Goal: Communication & Community: Answer question/provide support

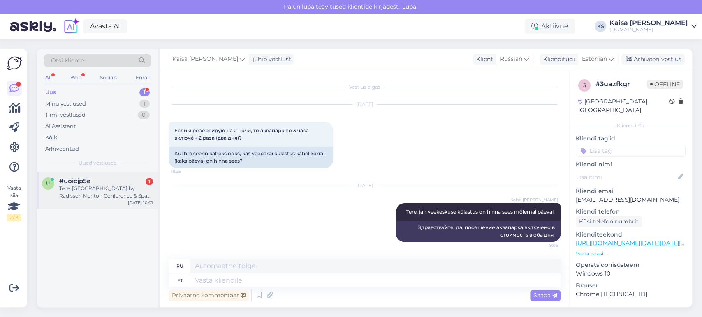
click at [104, 204] on div "u #uoicjp5e 1 Tere! [GEOGRAPHIC_DATA] by Radisson Meriton Conference & Spa hote…" at bounding box center [97, 190] width 121 height 37
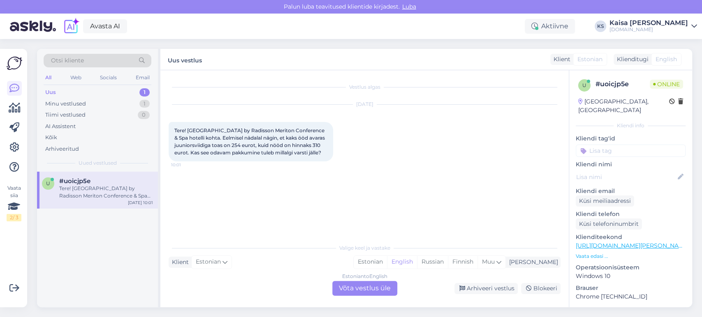
click at [599, 253] on p "Vaata edasi ..." at bounding box center [631, 256] width 110 height 7
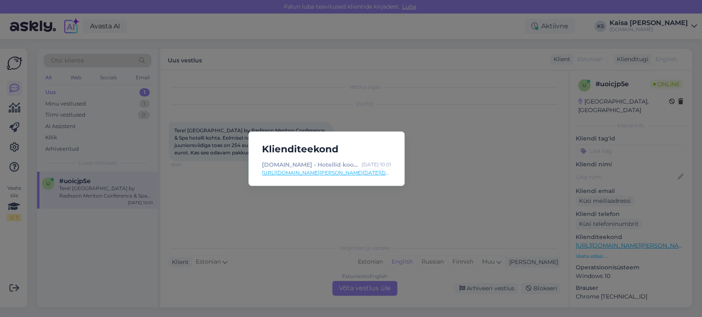
click at [358, 173] on link "[URL][DOMAIN_NAME][PERSON_NAME][DATE][DATE][GEOGRAPHIC_DATA]" at bounding box center [326, 172] width 129 height 7
click at [413, 102] on div "Klienditeekond [DOMAIN_NAME] - Hotellid koos võluvate lisavõimalustega [DATE] 1…" at bounding box center [351, 158] width 702 height 317
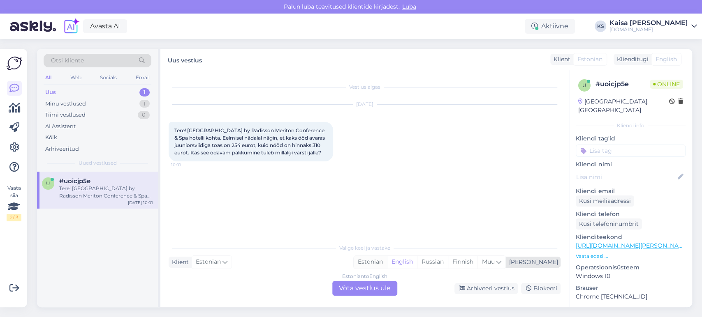
click at [387, 264] on div "Estonian" at bounding box center [370, 262] width 33 height 12
click at [365, 289] on div "Estonian to Estonian Võta vestlus üle" at bounding box center [364, 288] width 65 height 15
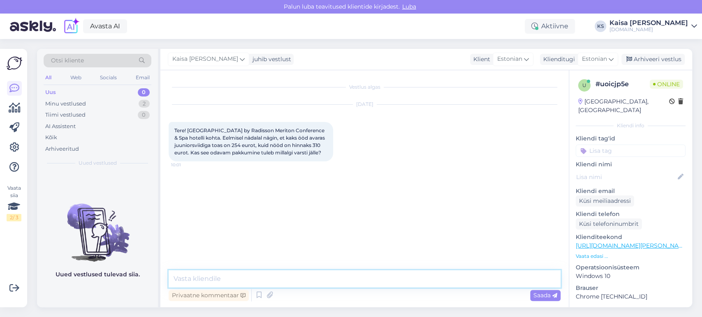
click at [373, 281] on textarea at bounding box center [365, 279] width 392 height 17
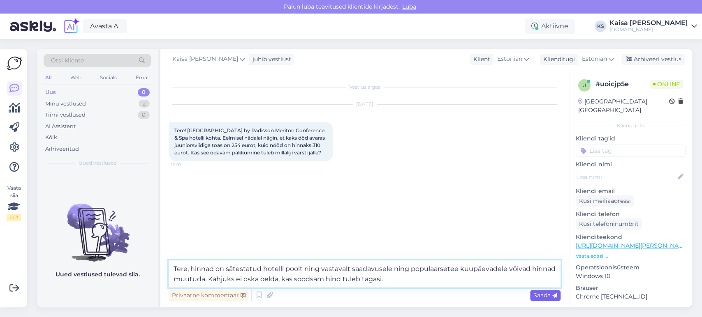
type textarea "Tere, hinnad on sätestatud hotelli poolt ning vastavalt saadavusele ning popula…"
click at [540, 293] on span "Saada" at bounding box center [545, 295] width 24 height 7
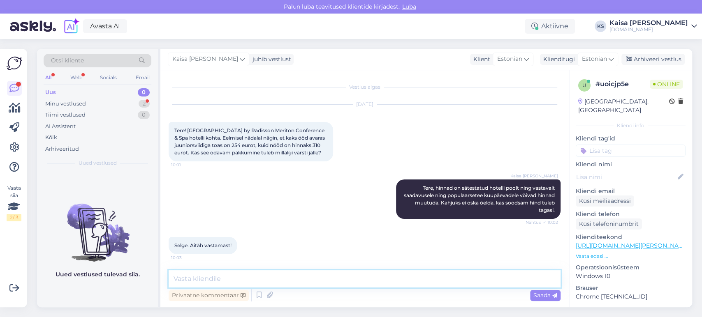
click at [252, 279] on textarea at bounding box center [365, 279] width 392 height 17
type textarea "Palun."
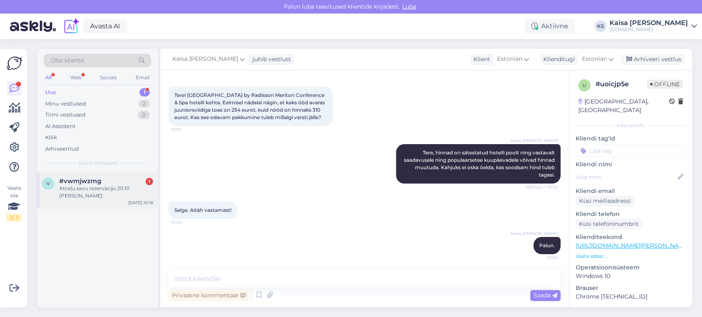
click at [89, 184] on span "#vwmjwzmg" at bounding box center [80, 181] width 42 height 7
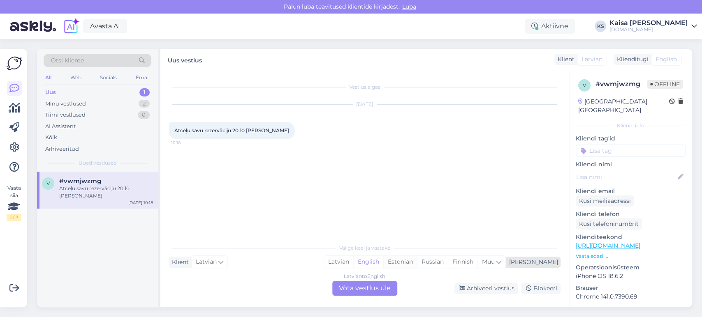
click at [417, 262] on div "Estonian" at bounding box center [400, 262] width 34 height 12
click at [375, 289] on div "Latvian to Estonian Võta vestlus üle" at bounding box center [364, 288] width 65 height 15
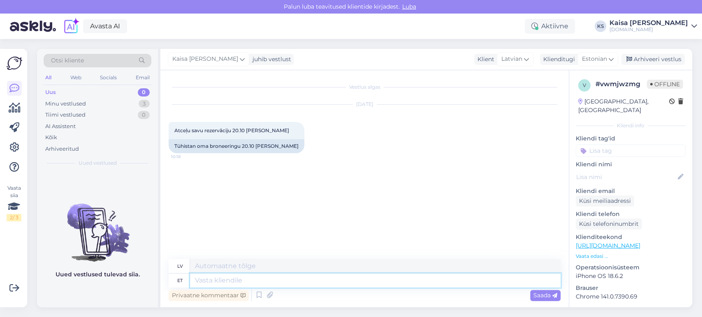
click at [368, 281] on textarea at bounding box center [375, 281] width 370 height 14
type textarea "Tere,"
type textarea "Sveiki,"
type textarea "Tere, üks hetk"
type textarea "Sveiks, [PERSON_NAME]"
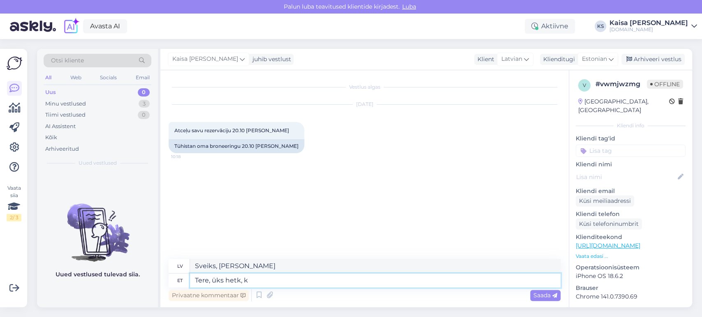
type textarea "Tere, üks hetk, ko"
type textarea "Sveiki, uz brīdi,"
type textarea "Tere, üks hetk, kohe"
type textarea "Sveiki, uz brīdi, tūlīt pat"
type textarea "Tere, üks hetk, kohe vaatan."
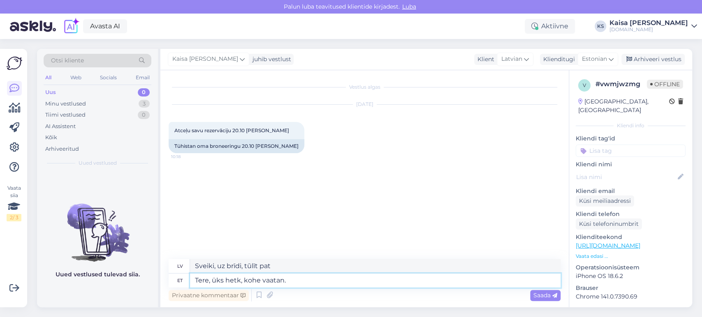
type textarea "Sveiki, uzgaidiet mirklīti, pārbaudīšu."
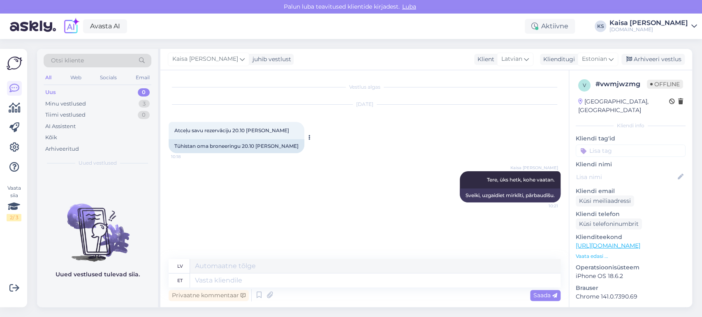
drag, startPoint x: 285, startPoint y: 129, endPoint x: 245, endPoint y: 132, distance: 40.0
click at [245, 132] on div "Atceļu savu rezervāciju 20.10 [PERSON_NAME] 10:18" at bounding box center [237, 130] width 136 height 17
copy span "[PERSON_NAME]"
click at [326, 285] on textarea at bounding box center [375, 281] width 370 height 14
type textarea "Tä"
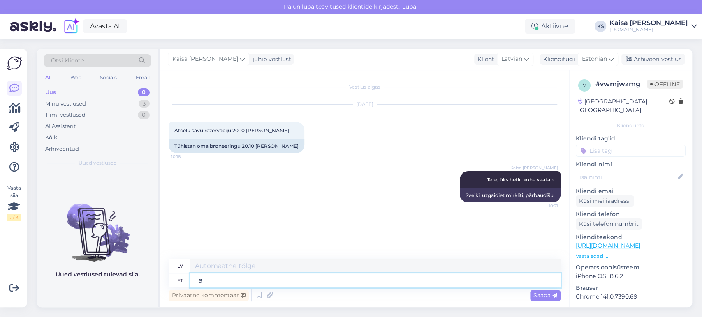
type textarea "Pilns"
type textarea "Tänan,"
type textarea "Paldies,"
type textarea "Tänan, leidsin, bro"
type textarea "Paldies, atradu,"
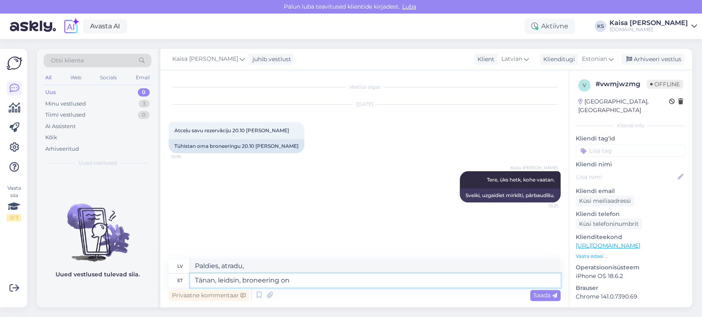
type textarea "Tänan, leidsin, broneering on"
type textarea "Paldies, atradu, rezervācija"
type textarea "Tänan, leidsin, broneering on t"
type textarea "Paldies, atradu, rezervācija ir spēkā."
type textarea "Tänan, leidsin, broneering on tühisttaud"
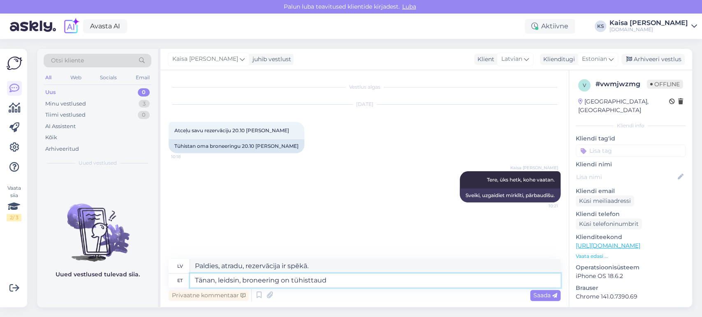
type textarea "Paldies, atradu, rezervācija ir atcelta."
type textarea "Tänan, leidsin, broneering on tühistatud ning tühistuskinnitus sa"
type textarea "Paldies, atradu, rezervācija ir atcelta un atcelšanas apstiprinājums ir saņemts."
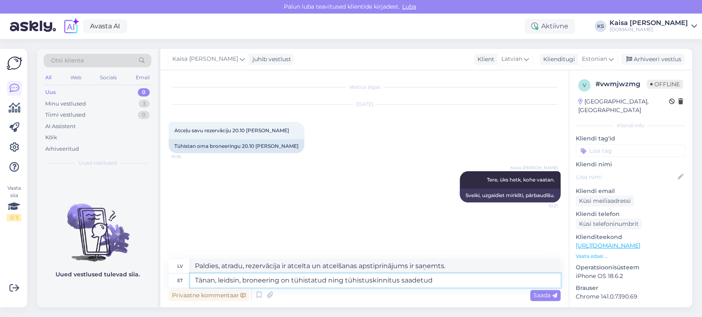
type textarea "Tänan, leidsin, broneering on tühistatud ning tühistuskinnitus saadetud"
type textarea "Paldies, atradu, rezervācija ir atcelta un atcelšanas apstiprinājums ir nosūtīt…"
type textarea "Tänan, leidsin, broneering on tühistatud ning tühistuskinnitus saadetud Teie e"
type textarea "Paldies, atradu, rezervācija ir atcelta un jums ir nosūtīts atcelšanas apstipri…"
type textarea "Tänan, leidsin, broneering on tühistatud ning tühistuskinnitus saadetud Teie e-…"
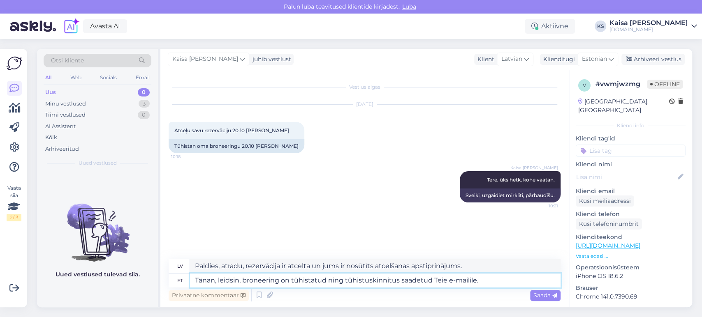
type textarea "Paldies, atradu, rezervācija ir atcelta un uz jūsu e-pastu ir nosūtīts atcelšan…"
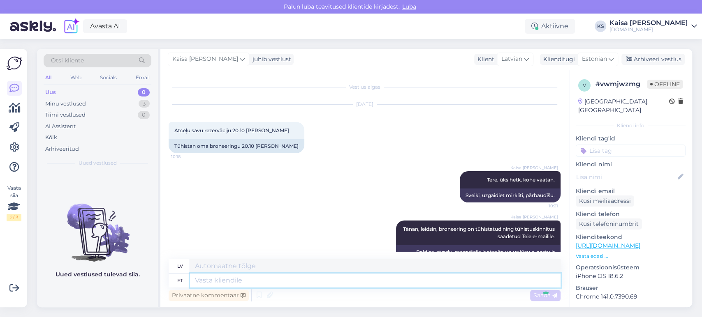
scroll to position [23, 0]
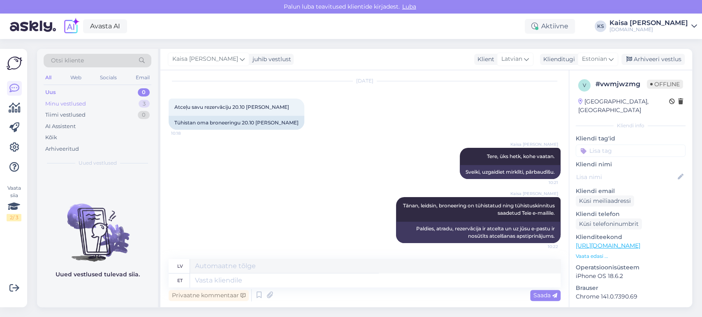
click at [136, 104] on div "Minu vestlused 3" at bounding box center [98, 104] width 108 height 12
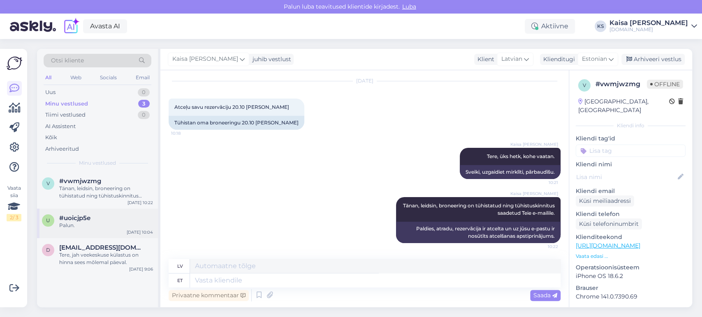
click at [88, 220] on span "#uoicjp5e" at bounding box center [74, 218] width 31 height 7
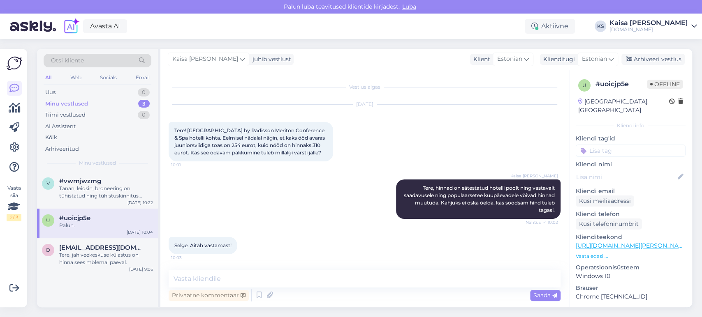
scroll to position [35, 0]
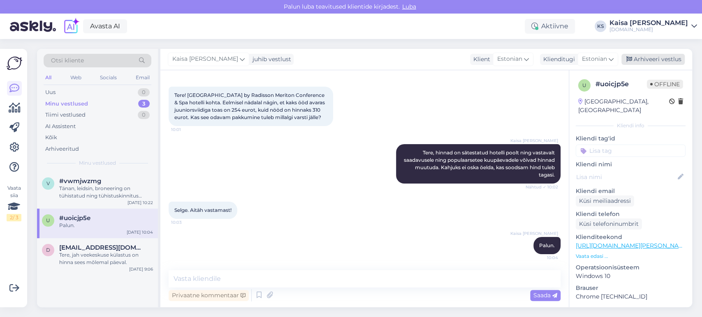
click at [650, 60] on div "Arhiveeri vestlus" at bounding box center [652, 59] width 63 height 11
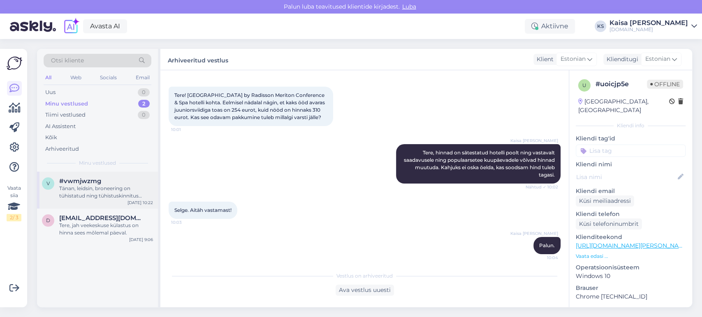
click at [125, 184] on div "#vwmjwzmg" at bounding box center [106, 181] width 94 height 7
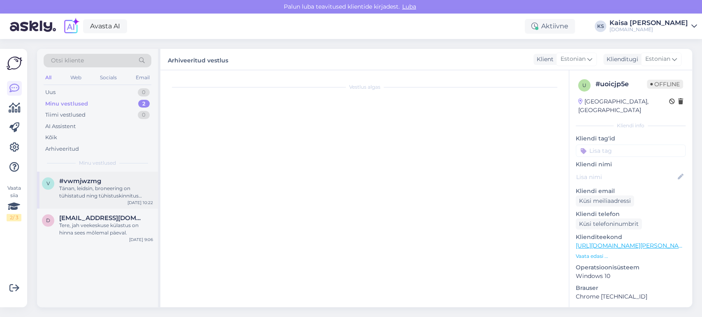
scroll to position [23, 0]
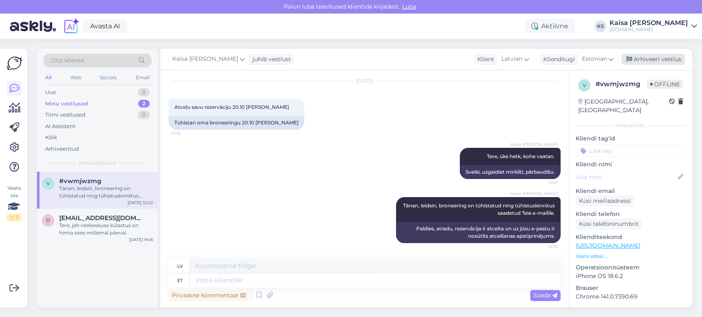
click at [641, 61] on div "Arhiveeri vestlus" at bounding box center [652, 59] width 63 height 11
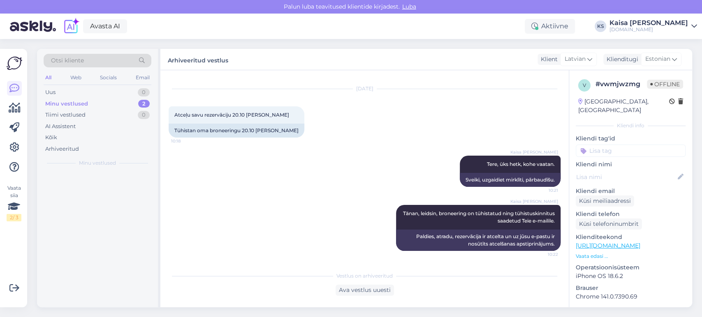
scroll to position [15, 0]
